Goal: Information Seeking & Learning: Learn about a topic

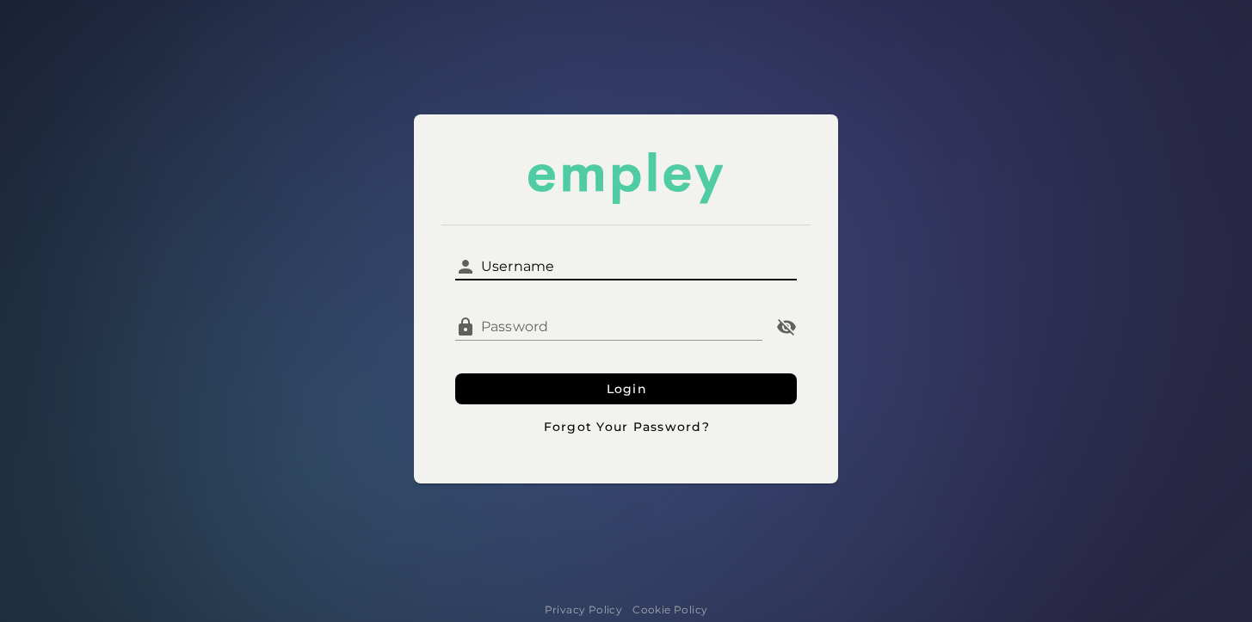
click at [661, 275] on input "Username" at bounding box center [636, 259] width 321 height 41
type input "*********"
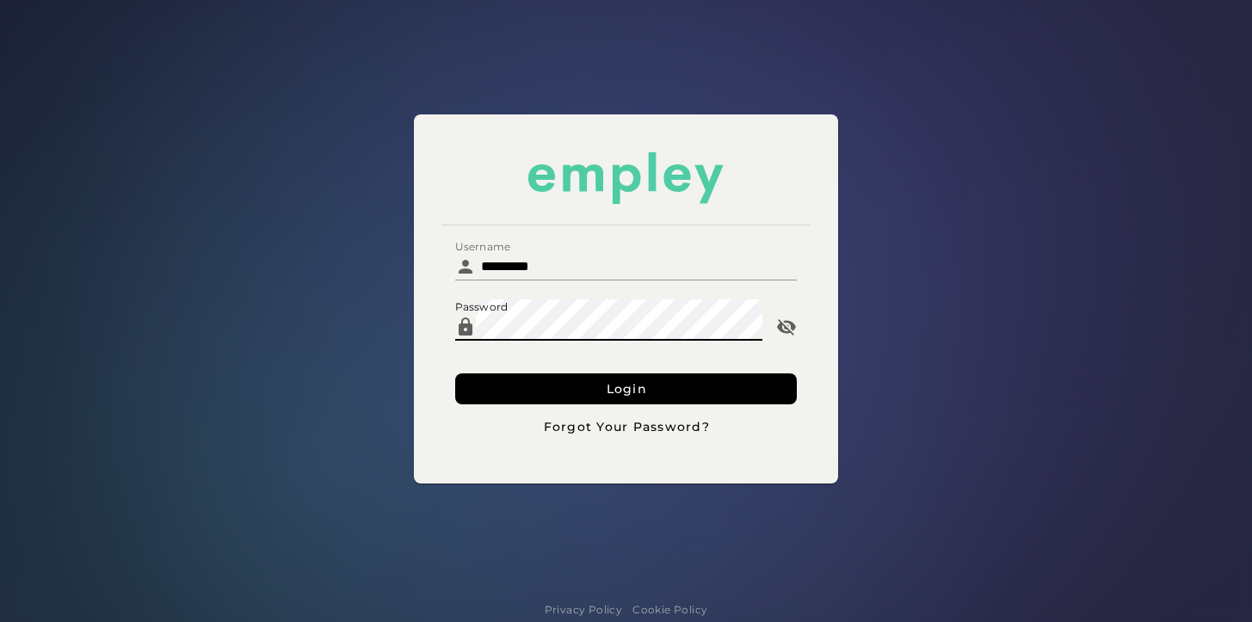
click at [455, 373] on button "Login" at bounding box center [626, 388] width 342 height 31
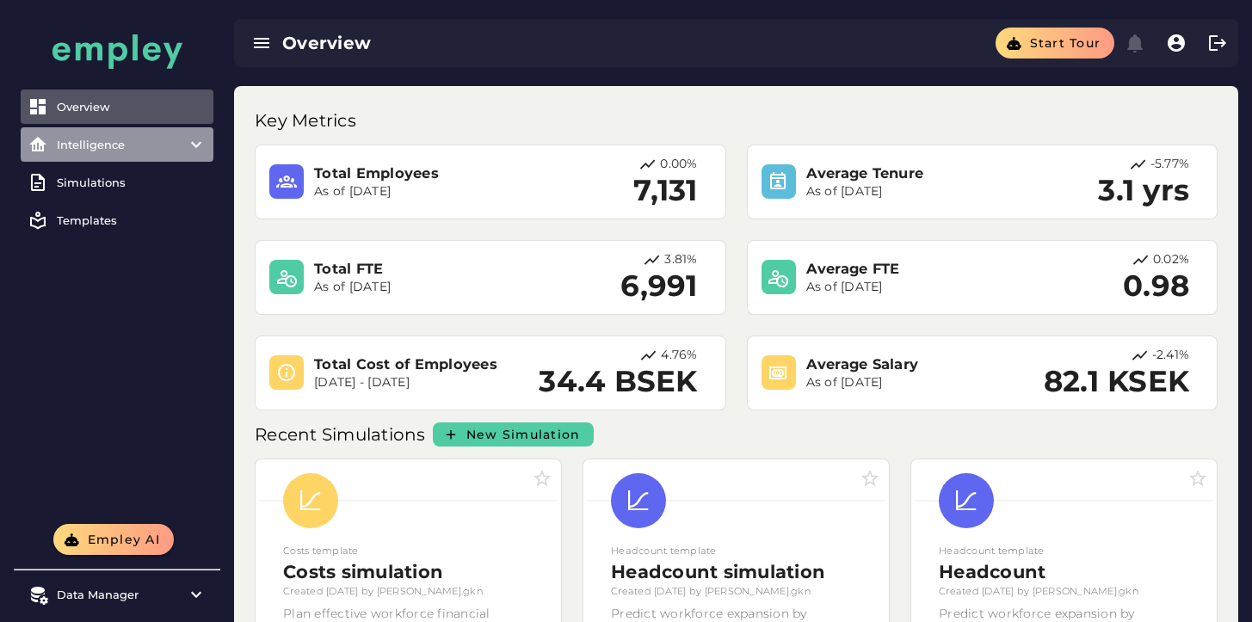
click at [103, 147] on div "Intelligence" at bounding box center [117, 145] width 120 height 14
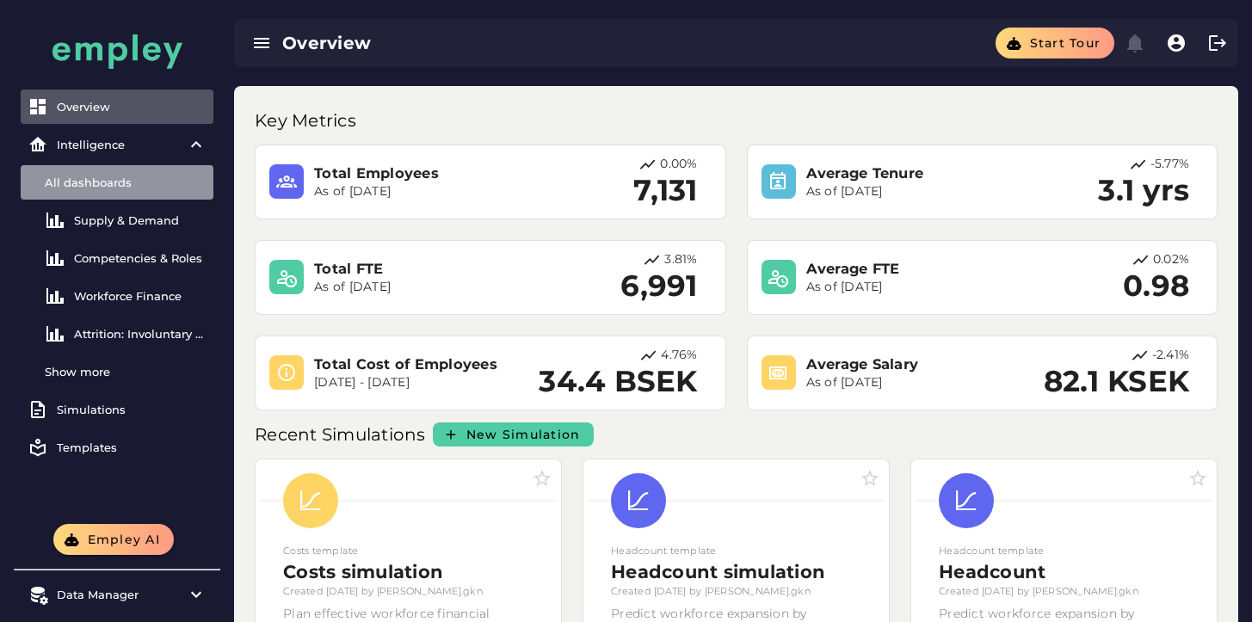
click at [114, 184] on div "All dashboards" at bounding box center [126, 183] width 162 height 14
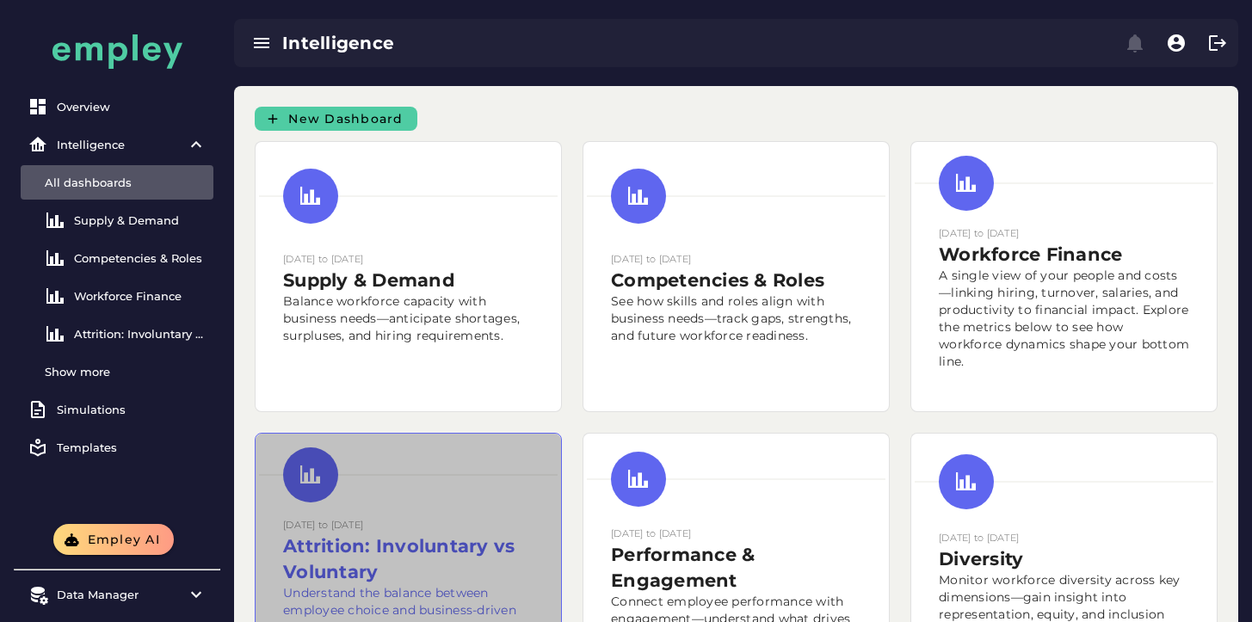
click at [429, 544] on h2 "Attrition: Involuntary vs Voluntary" at bounding box center [408, 560] width 250 height 52
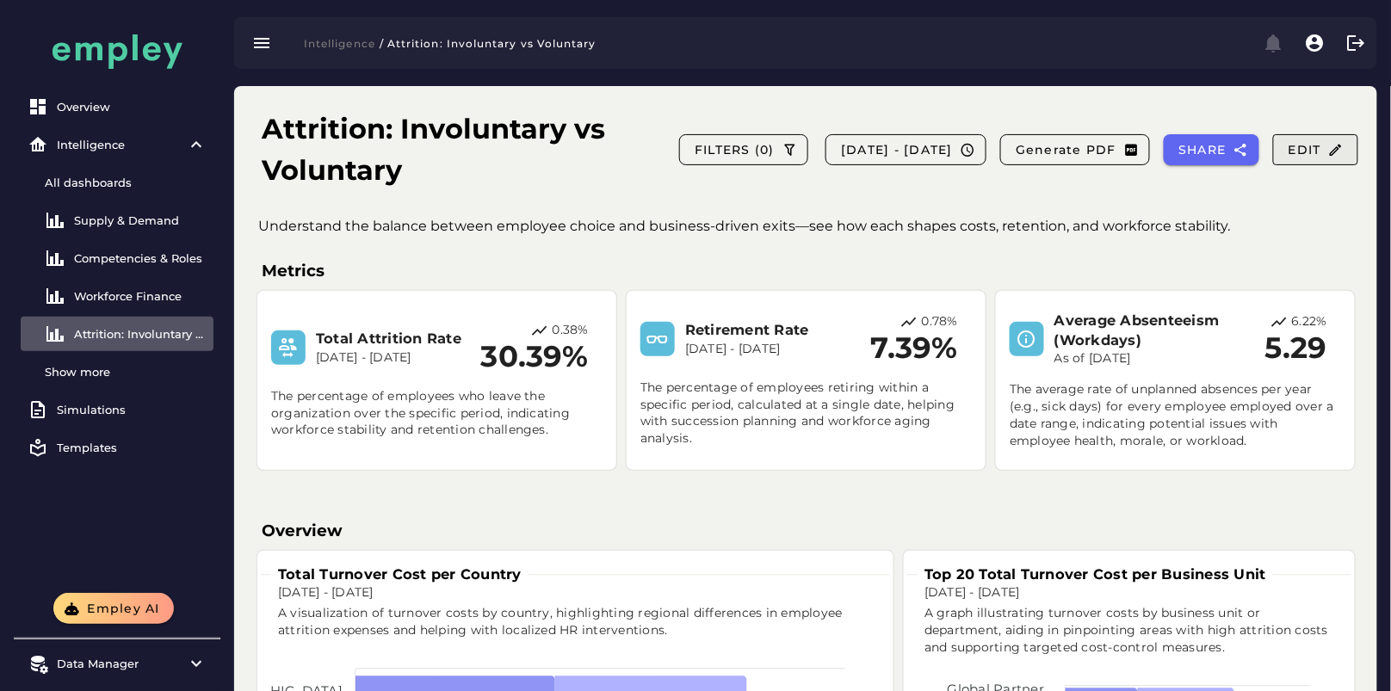
click at [1251, 152] on span "Edit" at bounding box center [1315, 149] width 56 height 15
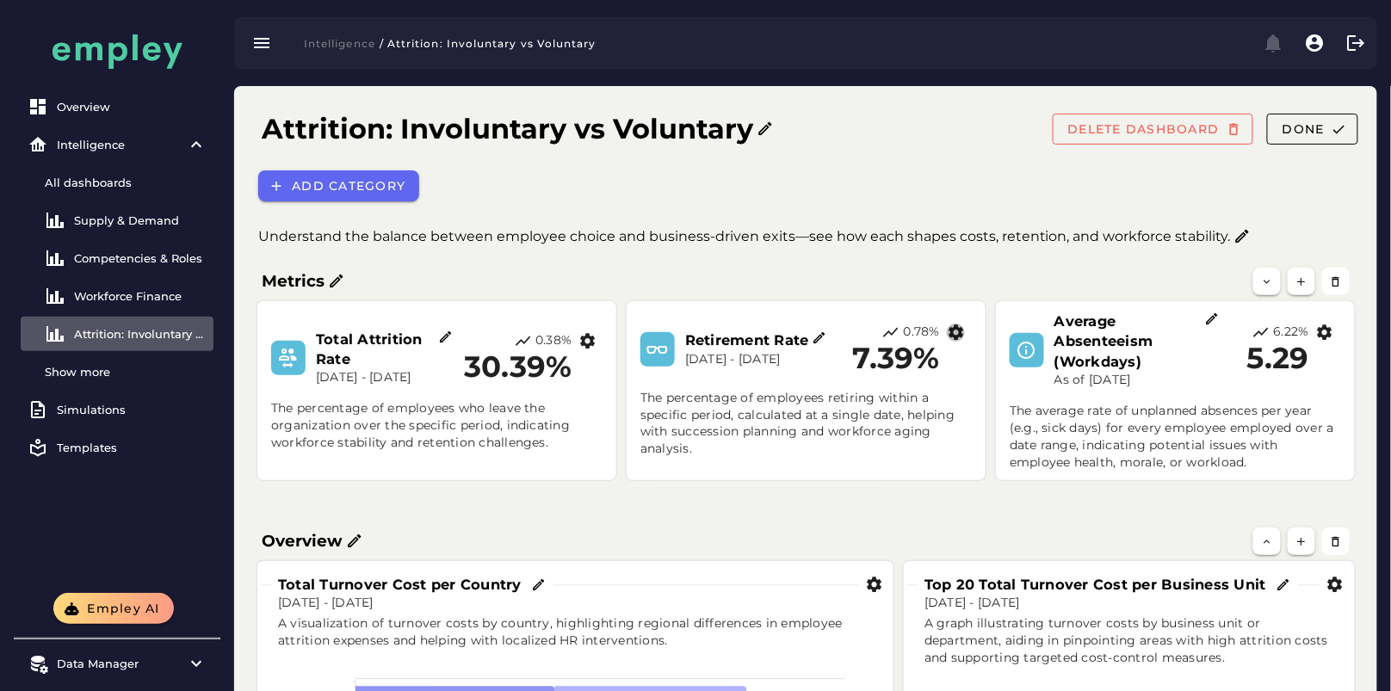
click at [965, 334] on icon "button" at bounding box center [956, 333] width 18 height 18
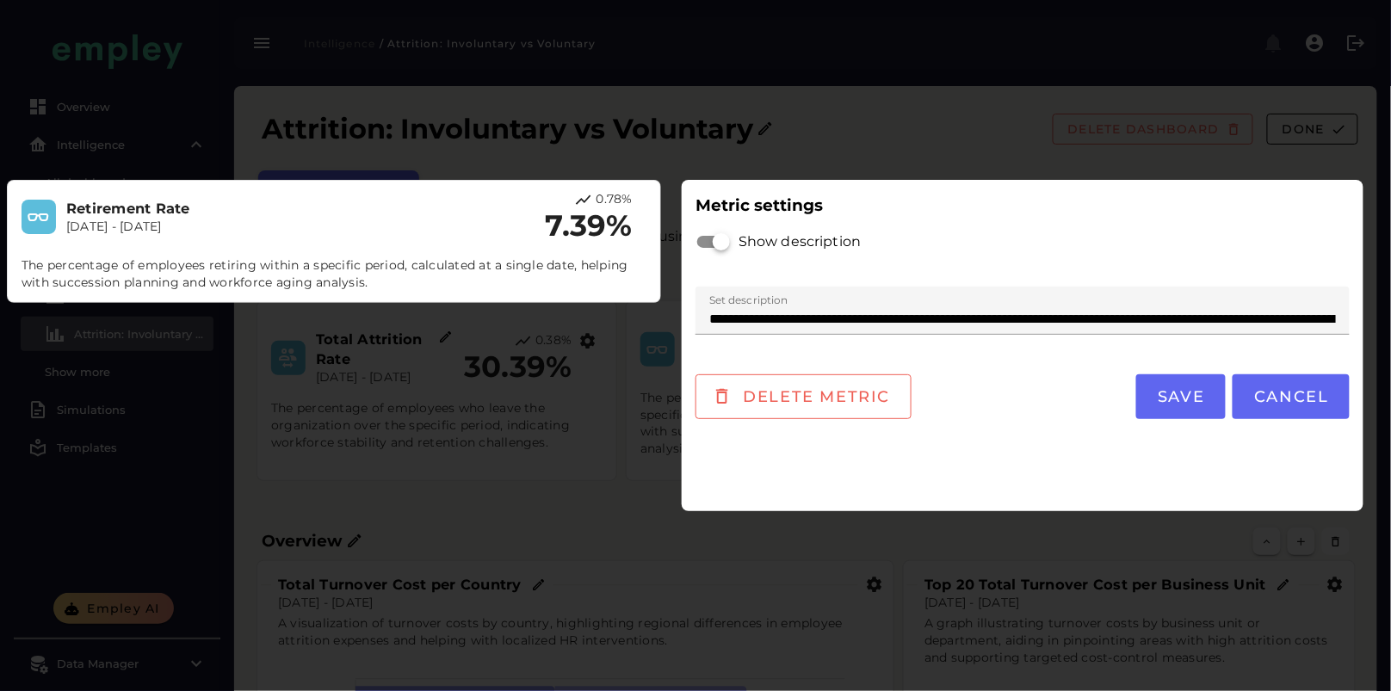
click at [1059, 150] on div at bounding box center [695, 345] width 1391 height 691
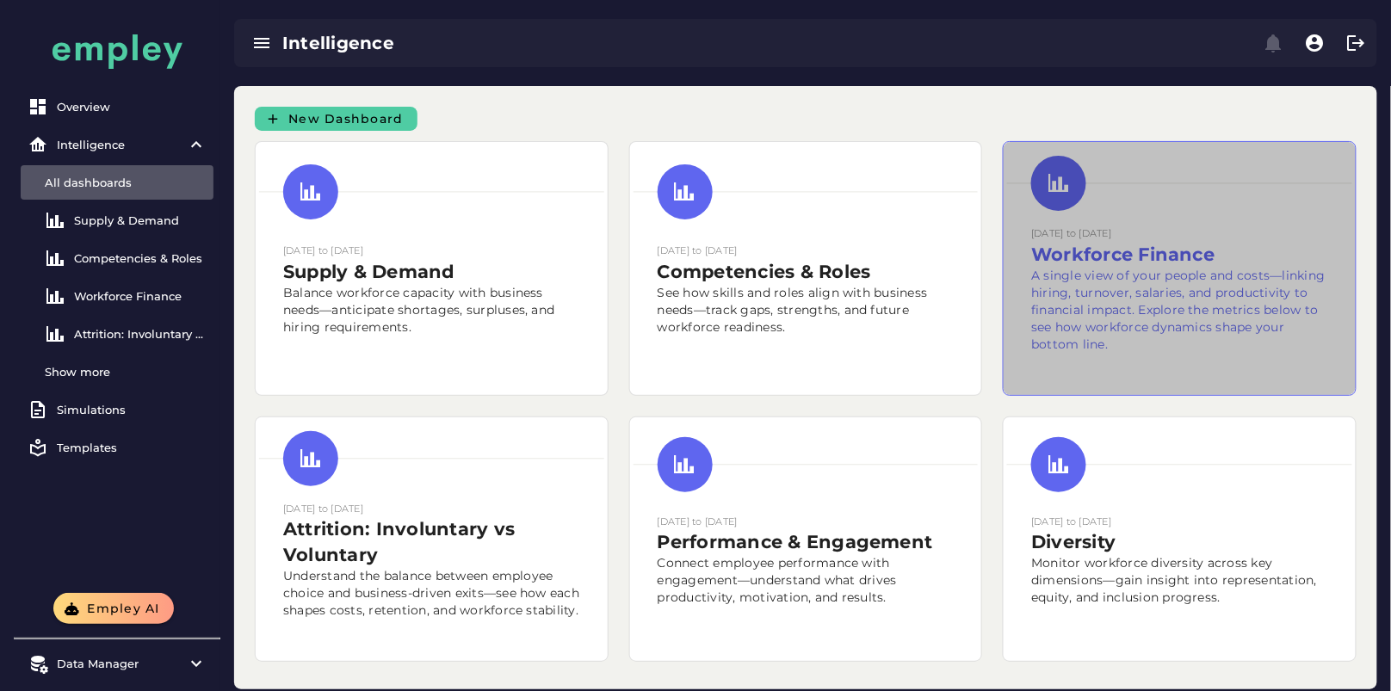
click at [1089, 250] on h2 "Workforce Finance" at bounding box center [1179, 255] width 297 height 26
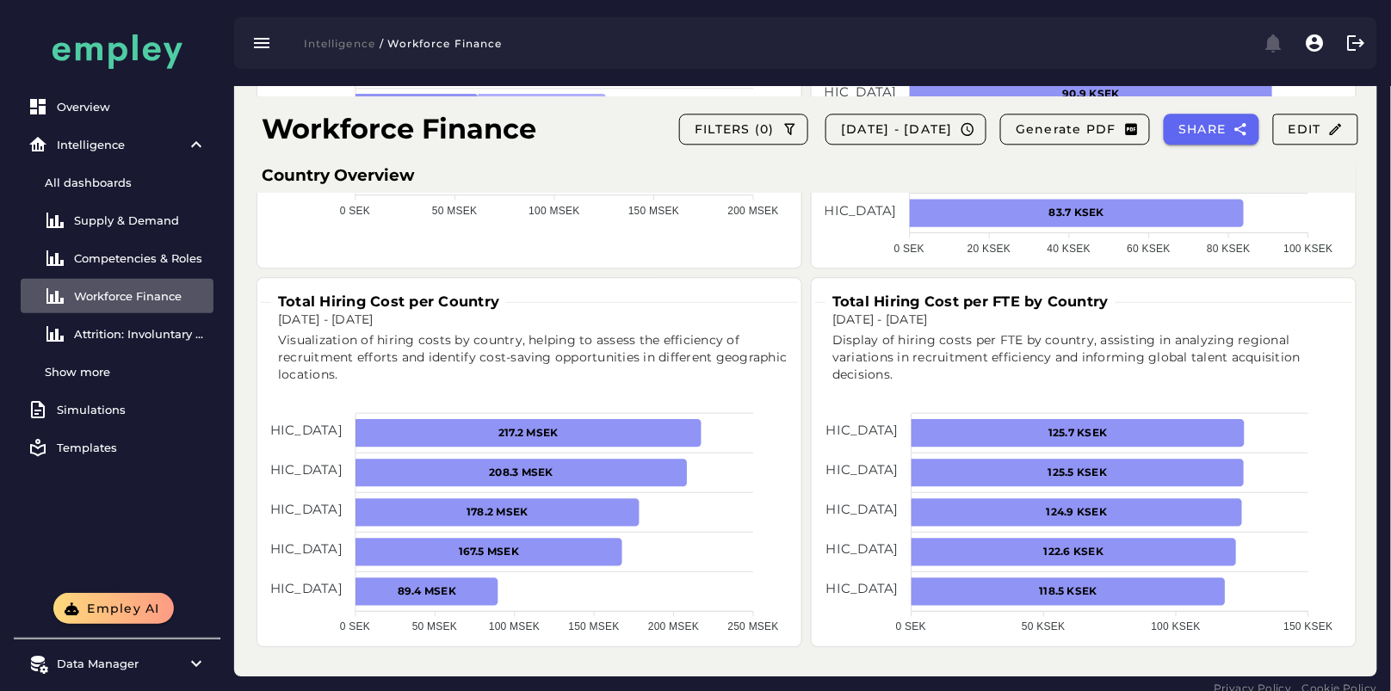
scroll to position [1256, 0]
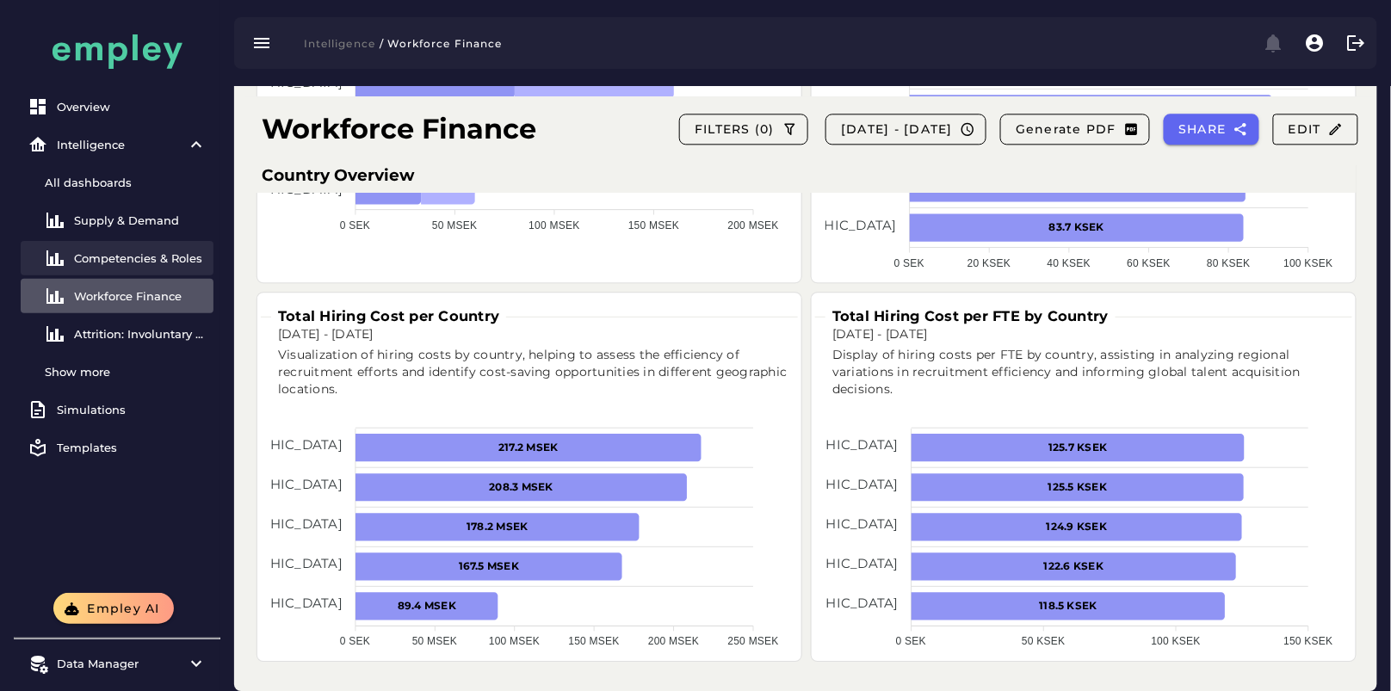
click at [133, 250] on link "Competencies & Roles" at bounding box center [117, 258] width 193 height 34
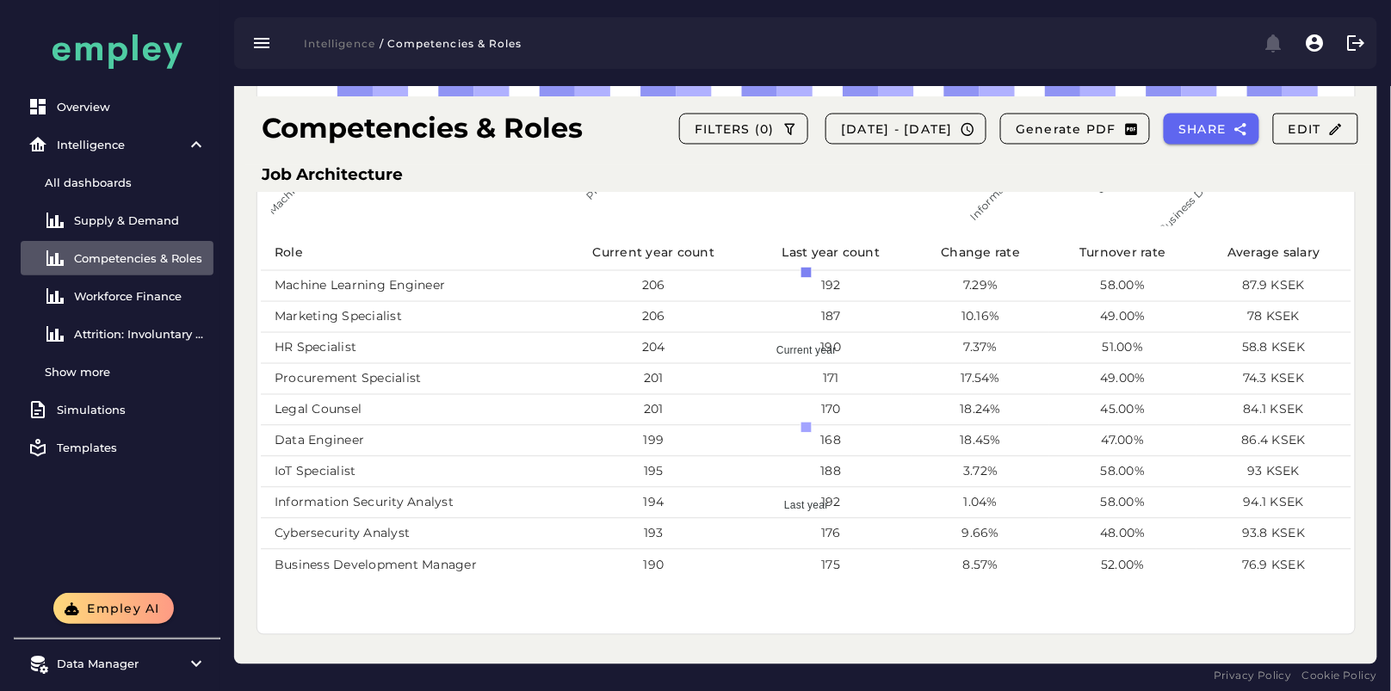
scroll to position [915, 0]
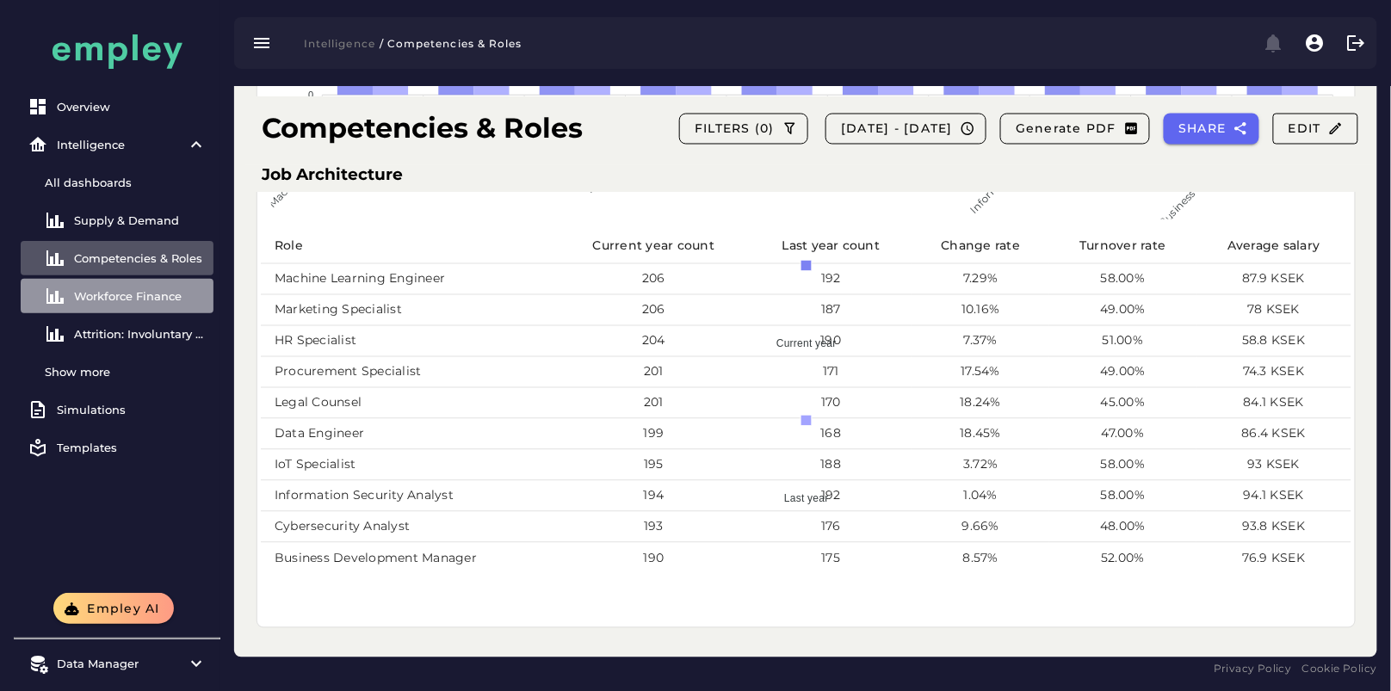
click at [125, 296] on div "Workforce Finance" at bounding box center [140, 296] width 133 height 14
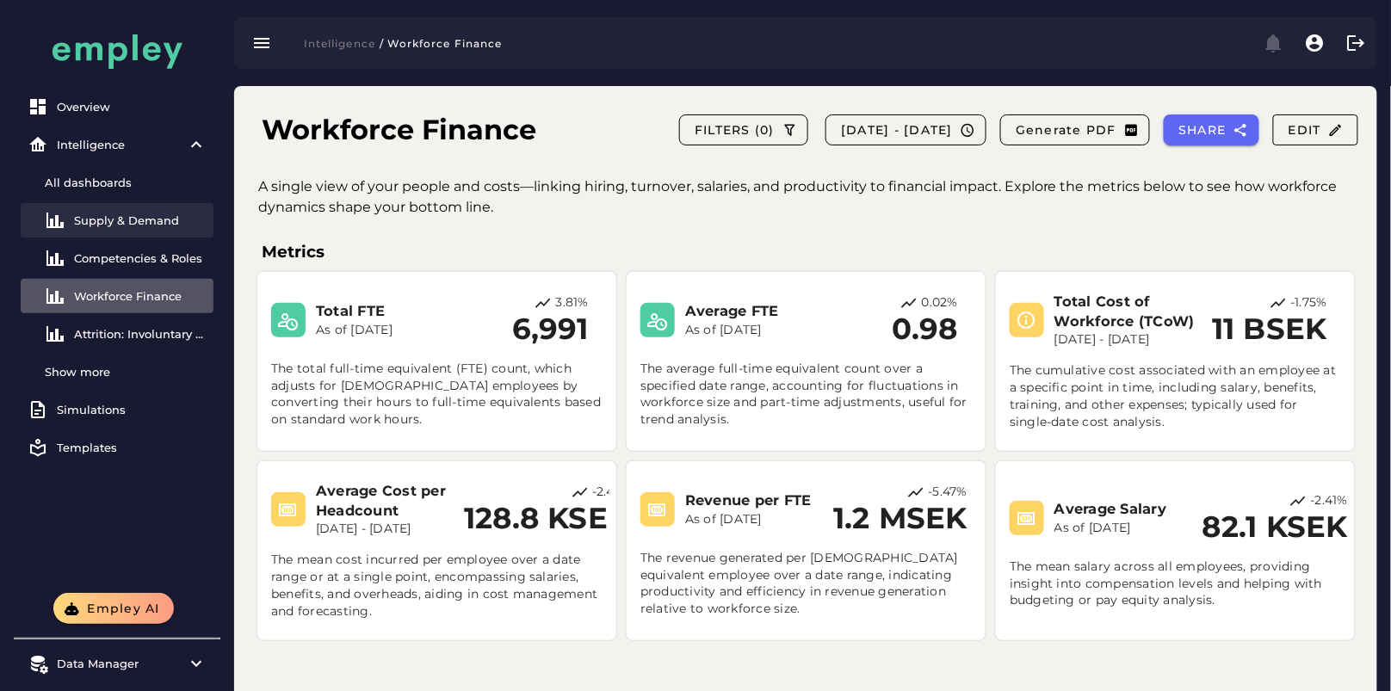
click at [133, 213] on div "Supply & Demand" at bounding box center [140, 220] width 133 height 14
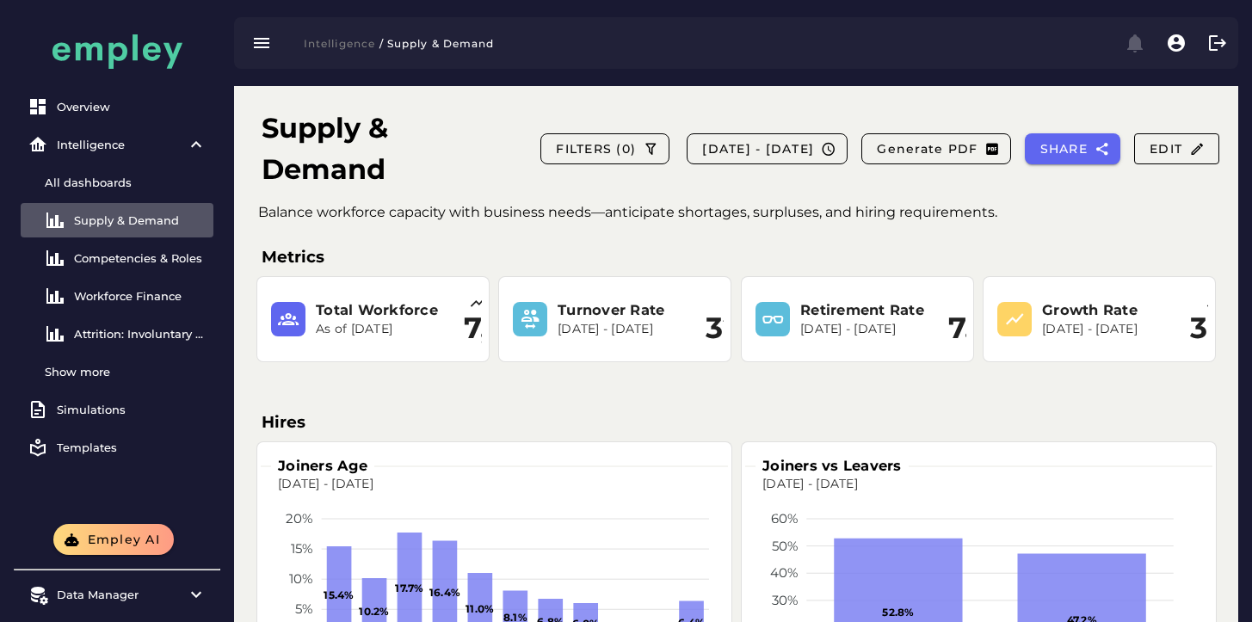
scroll to position [79, 0]
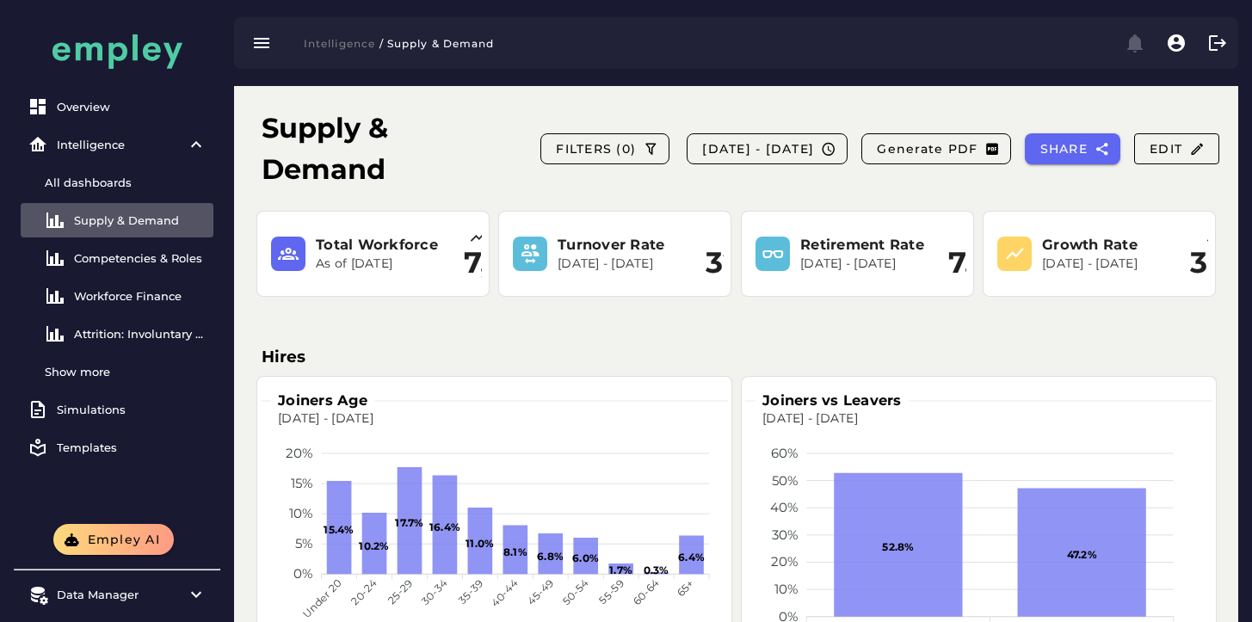
click at [468, 260] on h2 "7,131" at bounding box center [496, 263] width 64 height 34
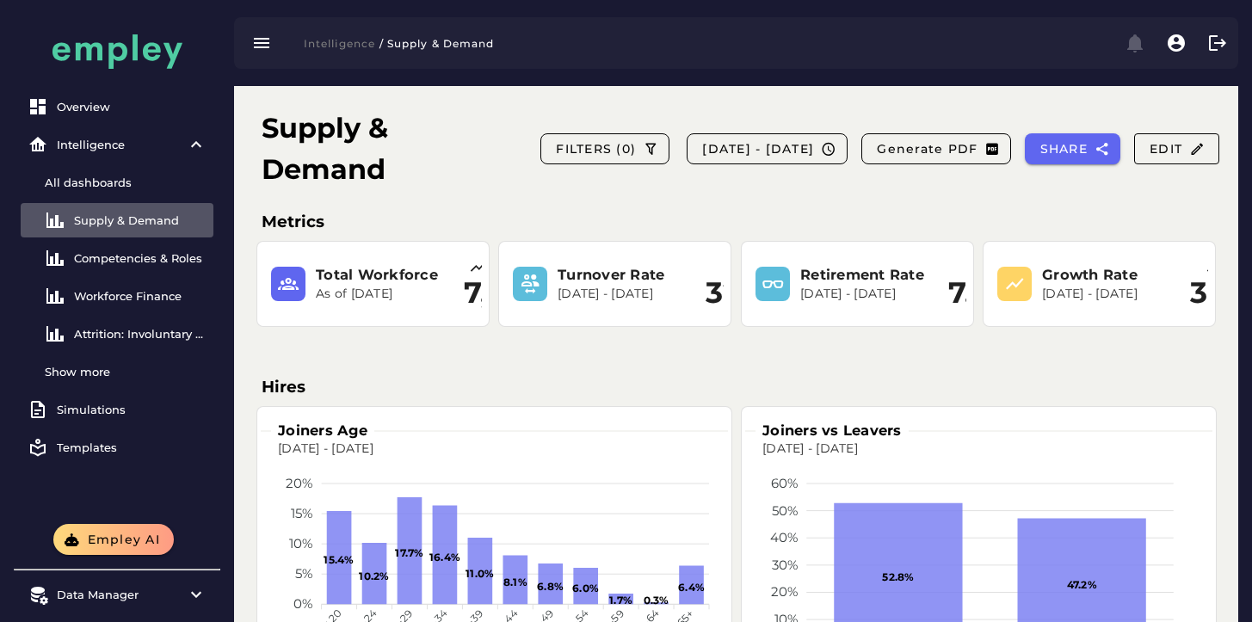
scroll to position [0, 0]
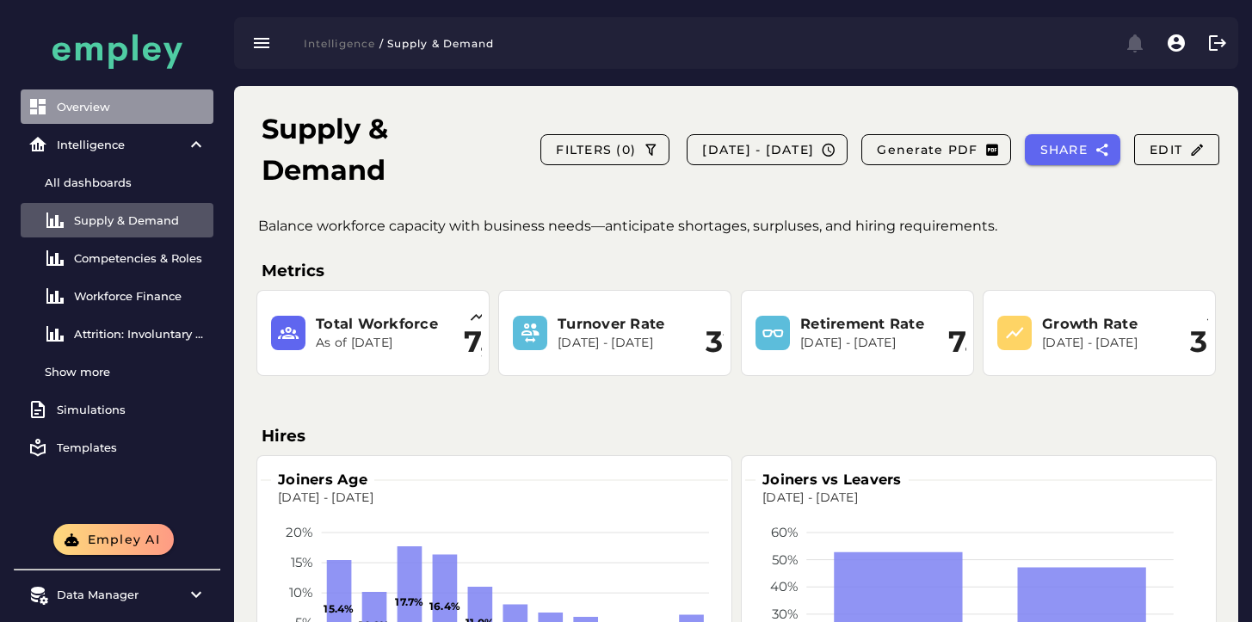
click at [99, 108] on div "Overview" at bounding box center [132, 107] width 150 height 14
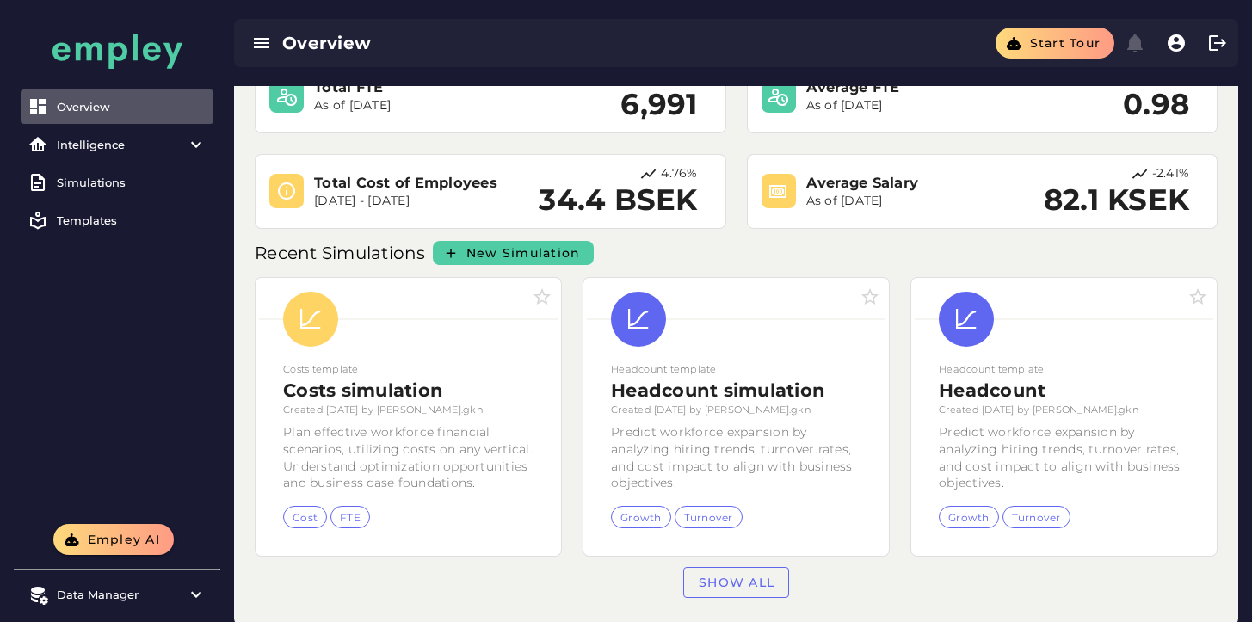
scroll to position [219, 0]
